Goal: Navigation & Orientation: Find specific page/section

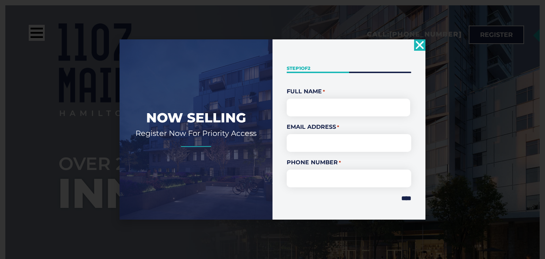
click at [417, 46] on icon "Close" at bounding box center [419, 44] width 11 height 11
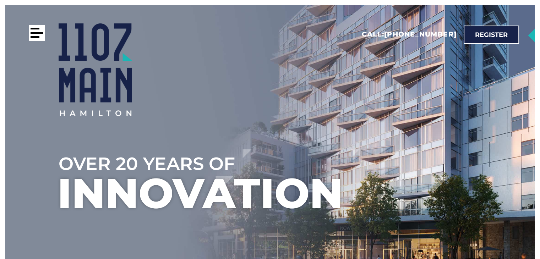
click at [37, 30] on div at bounding box center [37, 33] width 16 height 16
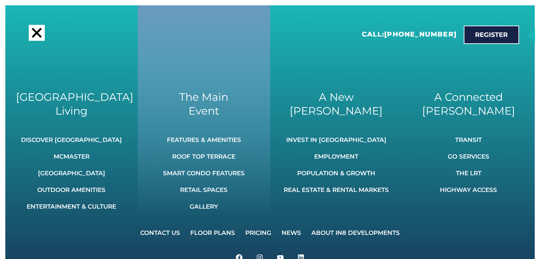
scroll to position [177, 0]
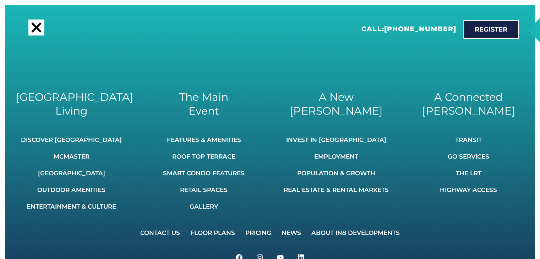
click at [39, 27] on div at bounding box center [36, 28] width 16 height 16
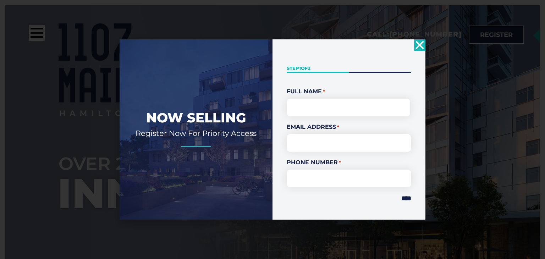
click at [419, 45] on use "Close" at bounding box center [420, 45] width 8 height 8
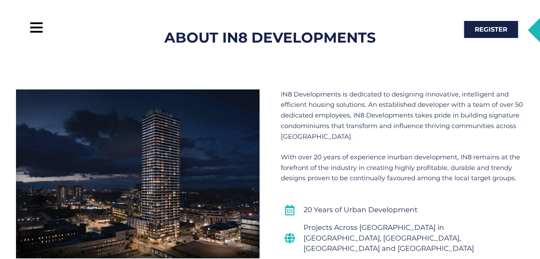
scroll to position [390, 0]
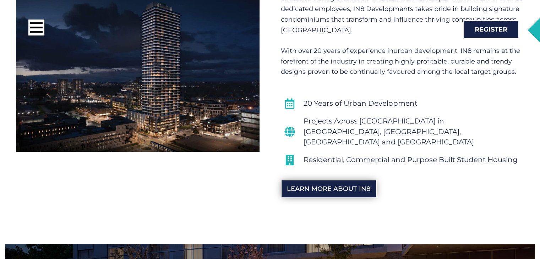
click at [326, 186] on span "Learn More About IN8" at bounding box center [329, 189] width 84 height 6
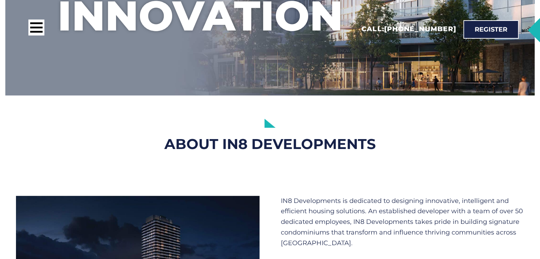
scroll to position [35, 0]
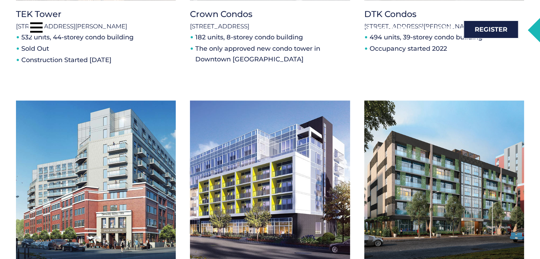
scroll to position [1313, 0]
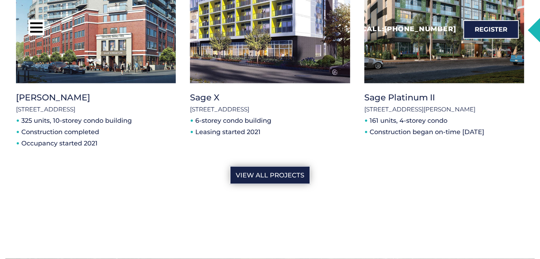
click at [284, 172] on span "View All Projects" at bounding box center [270, 175] width 69 height 6
click at [244, 172] on span "View All Projects" at bounding box center [270, 175] width 69 height 6
